Goal: Navigation & Orientation: Find specific page/section

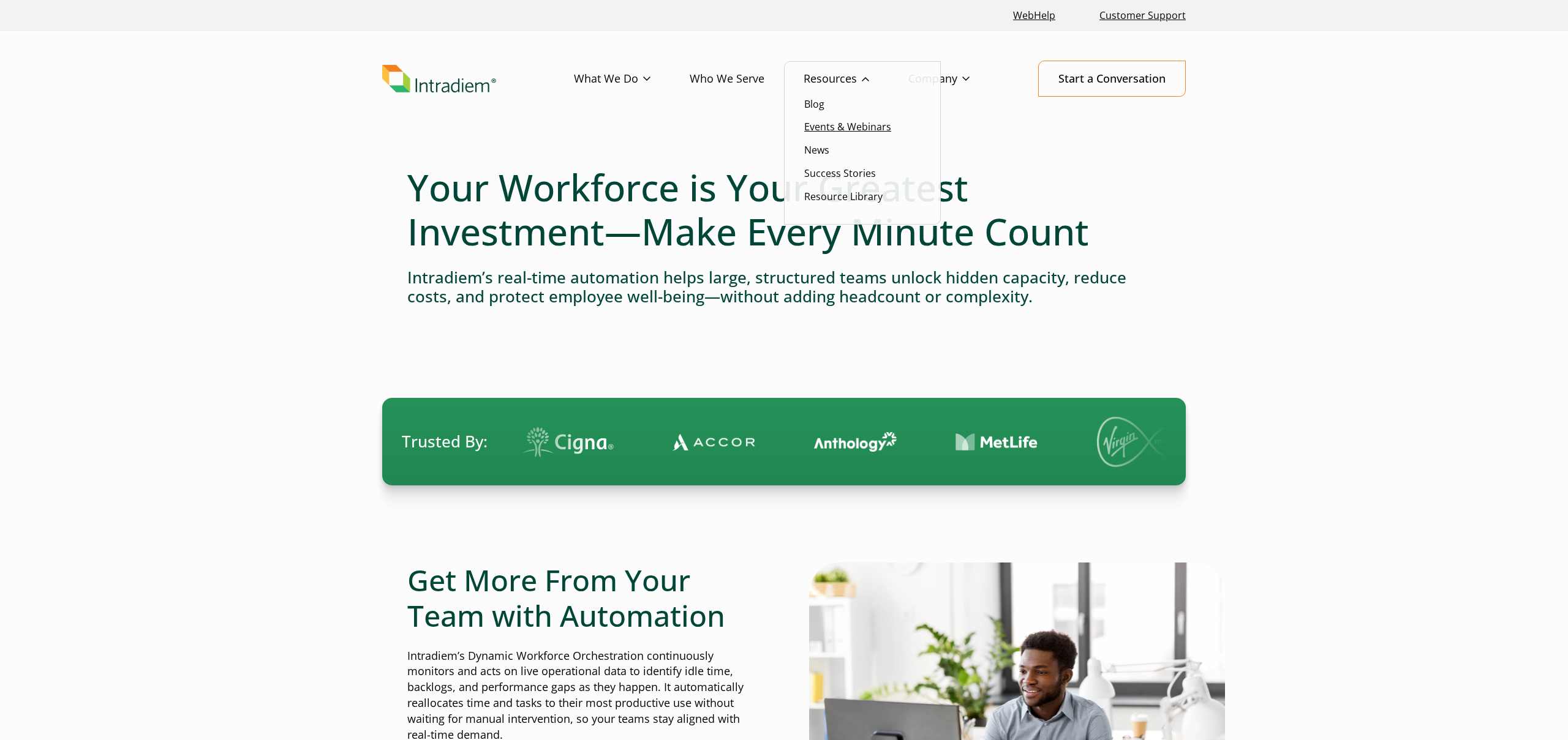
click at [827, 131] on link "Events & Webinars" at bounding box center [847, 127] width 87 height 14
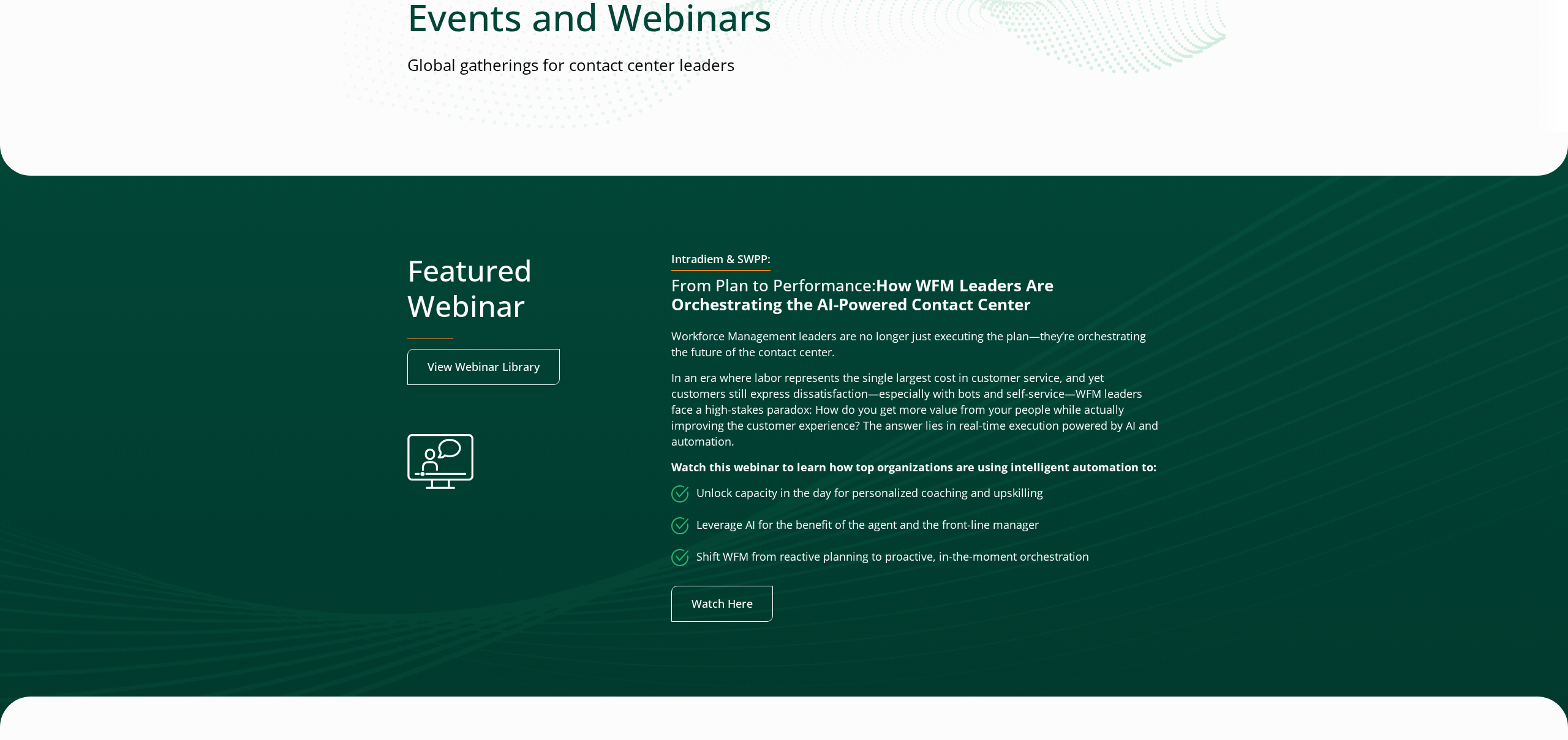
scroll to position [181, 0]
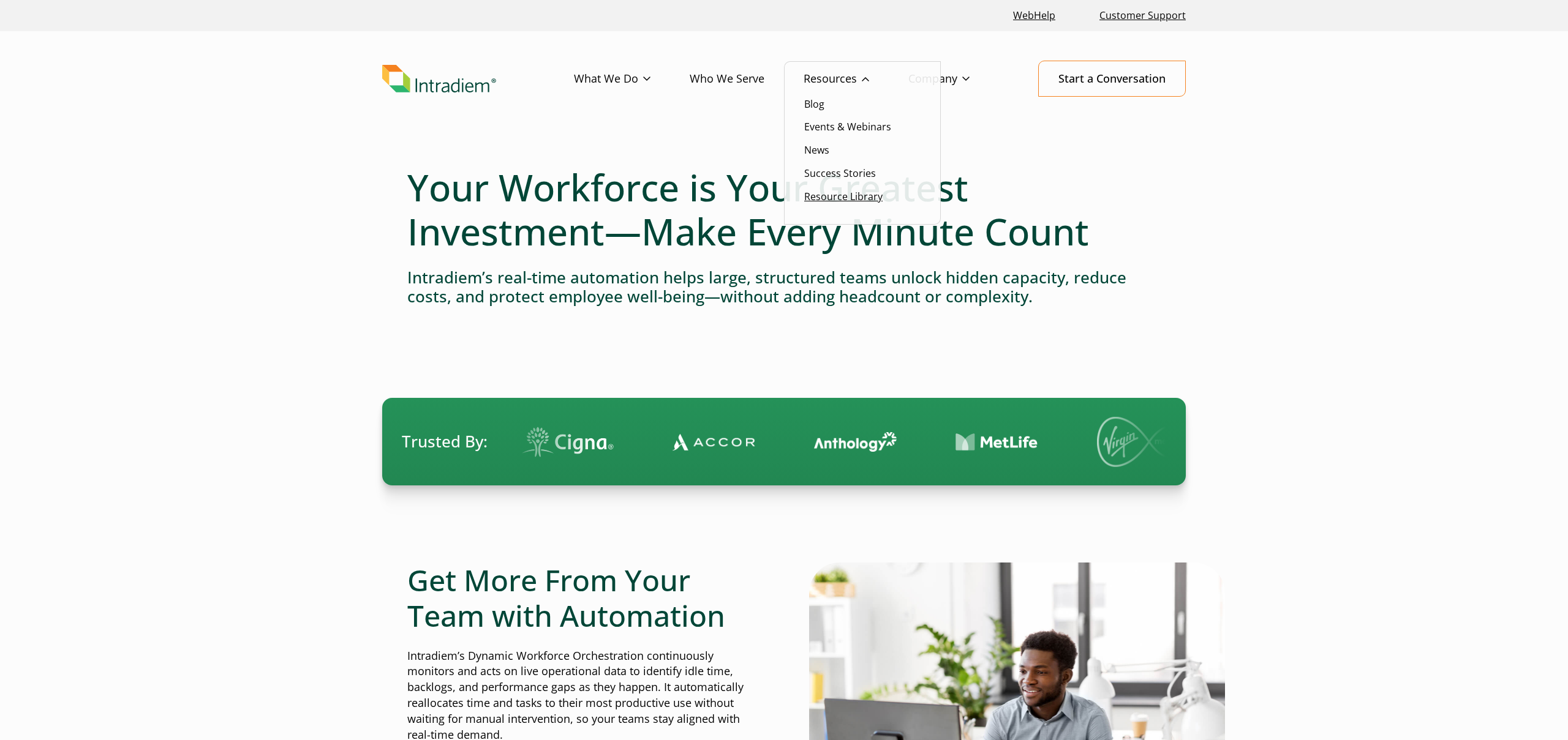
click at [821, 197] on link "Resource Library" at bounding box center [843, 197] width 78 height 14
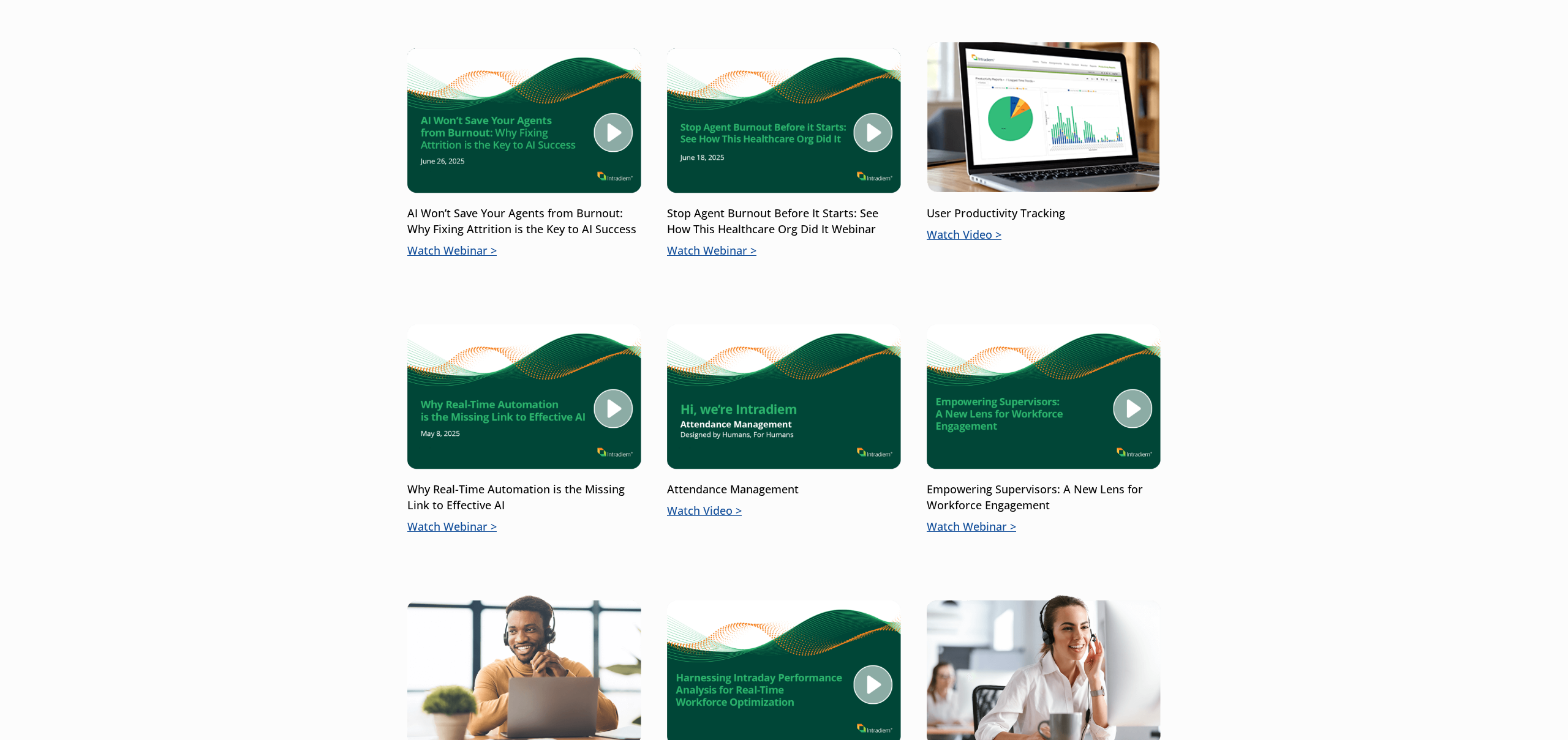
scroll to position [1139, 0]
